Goal: Find specific page/section: Find specific page/section

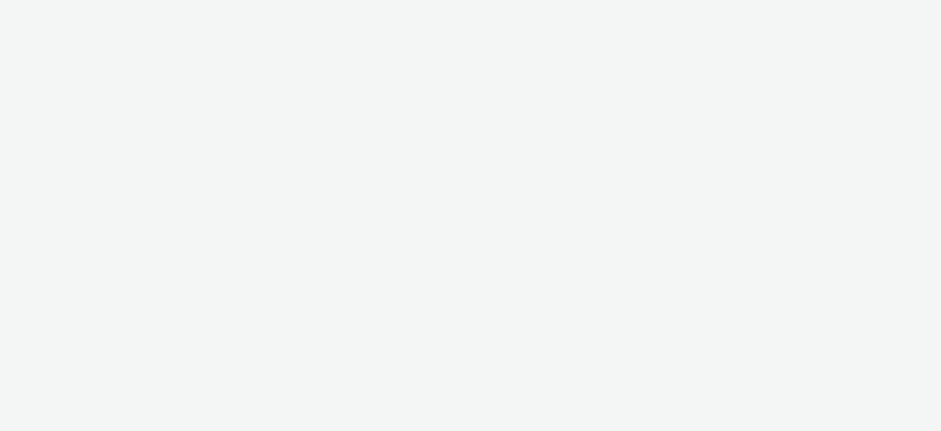
select select "aa2d3f22-8cd3-452c-915a-90da4c6ce460"
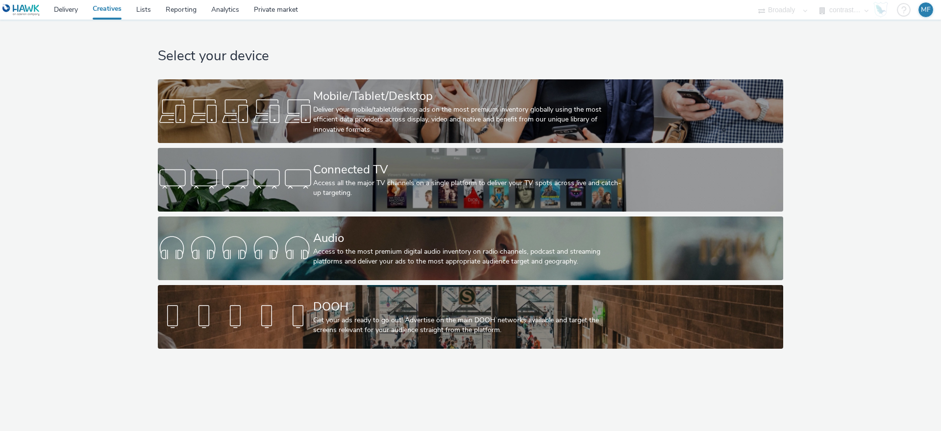
click at [329, 281] on div "Select your device Mobile/Tablet/Desktop Deliver your mobile/tablet/desktop ads…" at bounding box center [470, 187] width 632 height 334
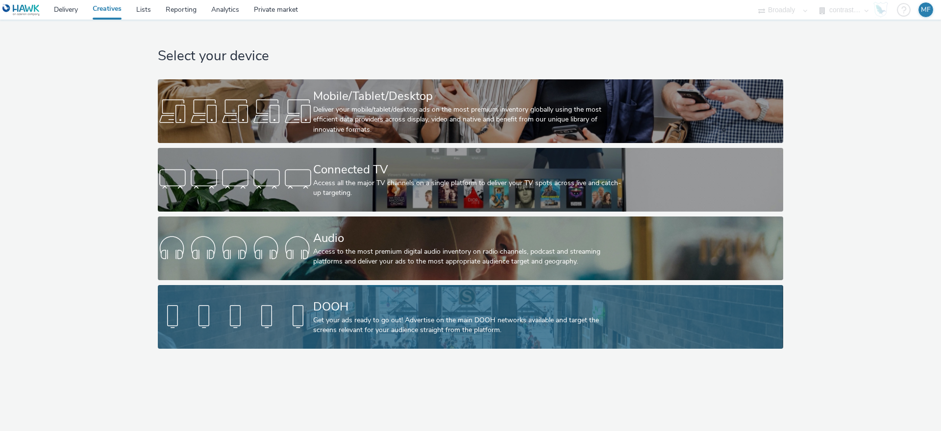
click at [331, 317] on div "Get your ads ready to go out! Advertise on the main DOOH networks available and…" at bounding box center [468, 326] width 311 height 20
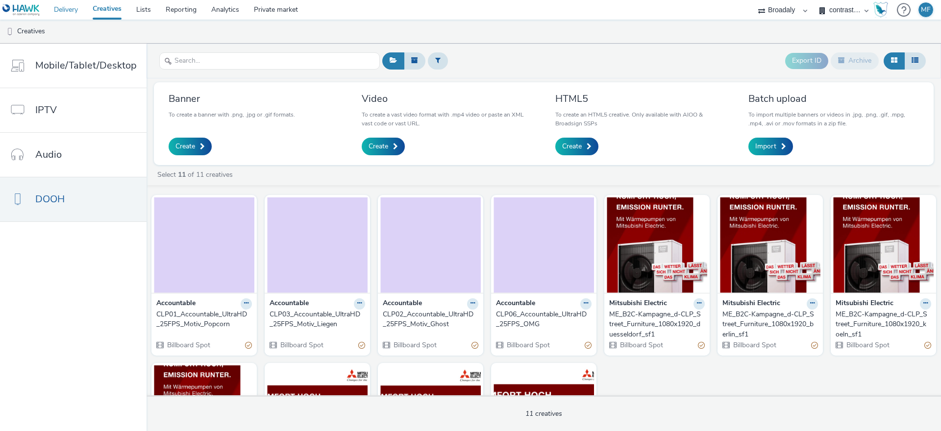
click at [66, 14] on link "Delivery" at bounding box center [66, 10] width 39 height 20
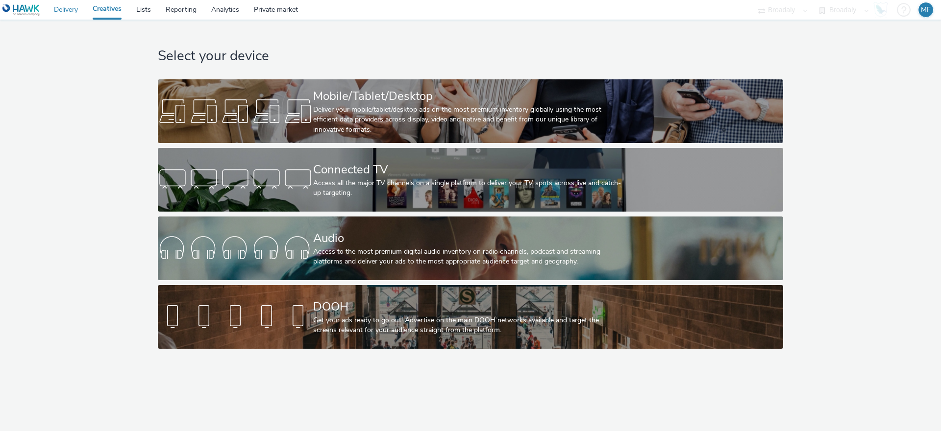
click at [62, 9] on link "Delivery" at bounding box center [66, 10] width 39 height 20
